Goal: Transaction & Acquisition: Purchase product/service

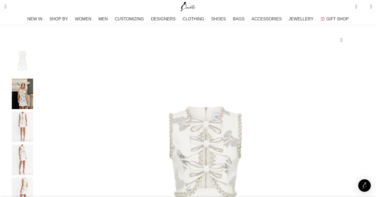
scroll to position [70, 0]
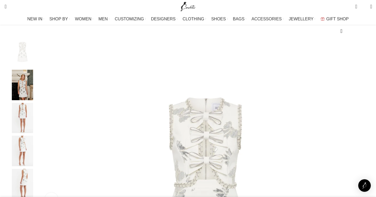
click at [38, 83] on img "2 / 6" at bounding box center [23, 85] width 32 height 31
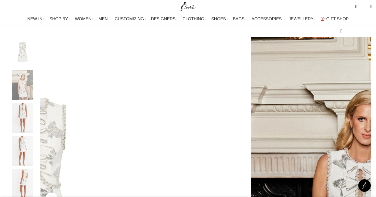
scroll to position [0, 55]
click at [38, 128] on img "3 / 6" at bounding box center [23, 118] width 32 height 31
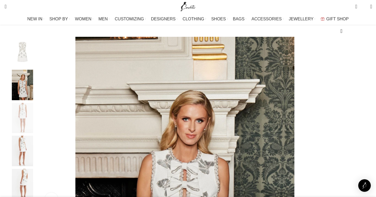
click at [38, 166] on img "4 / 6" at bounding box center [23, 151] width 32 height 31
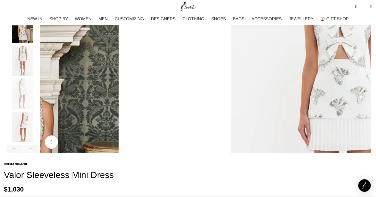
scroll to position [129, 0]
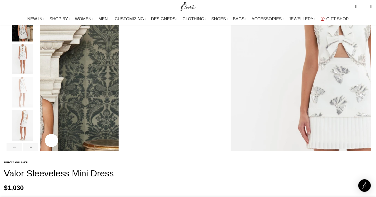
click at [38, 135] on img "5 / 6" at bounding box center [23, 125] width 32 height 31
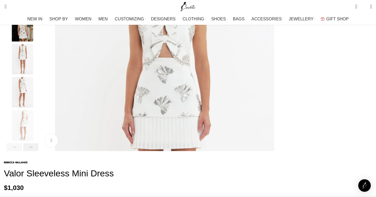
click at [39, 151] on div "Next slide" at bounding box center [30, 147] width 15 height 8
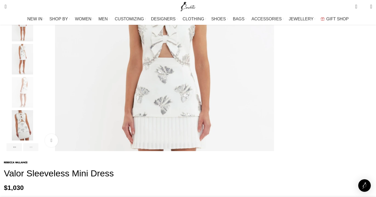
click at [38, 123] on img "6 / 6" at bounding box center [23, 125] width 32 height 31
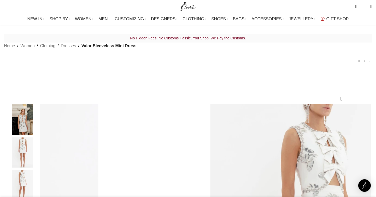
scroll to position [2, 0]
drag, startPoint x: 274, startPoint y: 104, endPoint x: 242, endPoint y: 82, distance: 38.5
copy div "Valor Sleeveless Mini Dress"
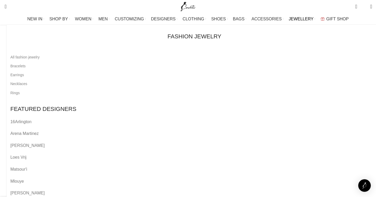
scroll to position [76, 0]
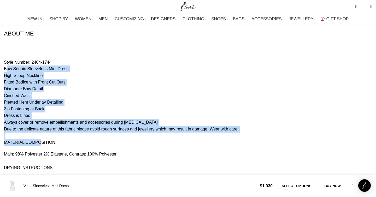
scroll to position [0, 330]
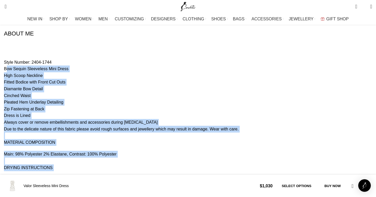
drag, startPoint x: 31, startPoint y: 43, endPoint x: 75, endPoint y: 168, distance: 132.5
copy div "Bow Sequin Sleeveless Mini Dress High Scoop Neckline Fitted Bodice with Front C…"
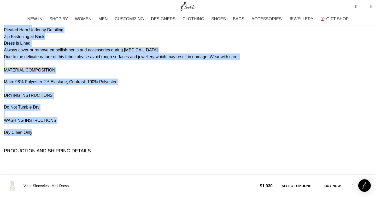
scroll to position [734, 0]
